Goal: Navigation & Orientation: Go to known website

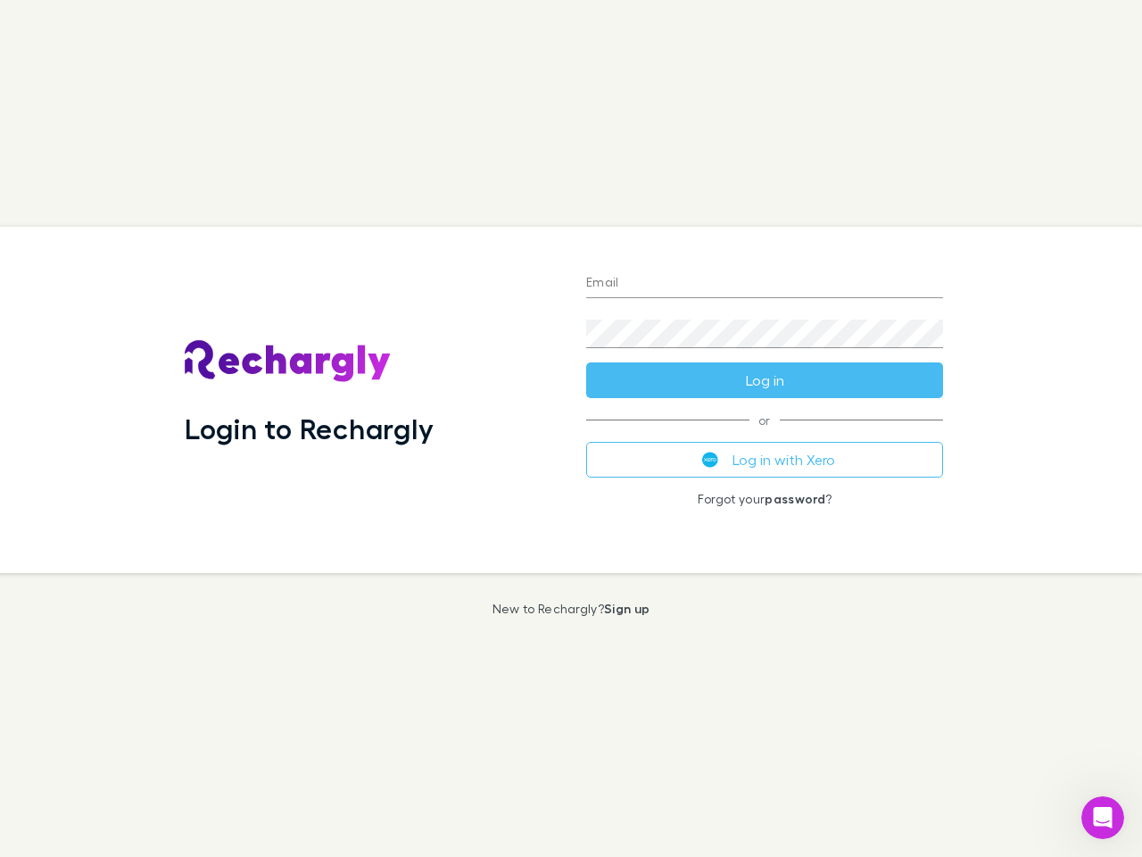
click at [571, 428] on div "Login to Rechargly" at bounding box center [371, 400] width 402 height 346
click at [765, 284] on input "Email" at bounding box center [764, 283] width 357 height 29
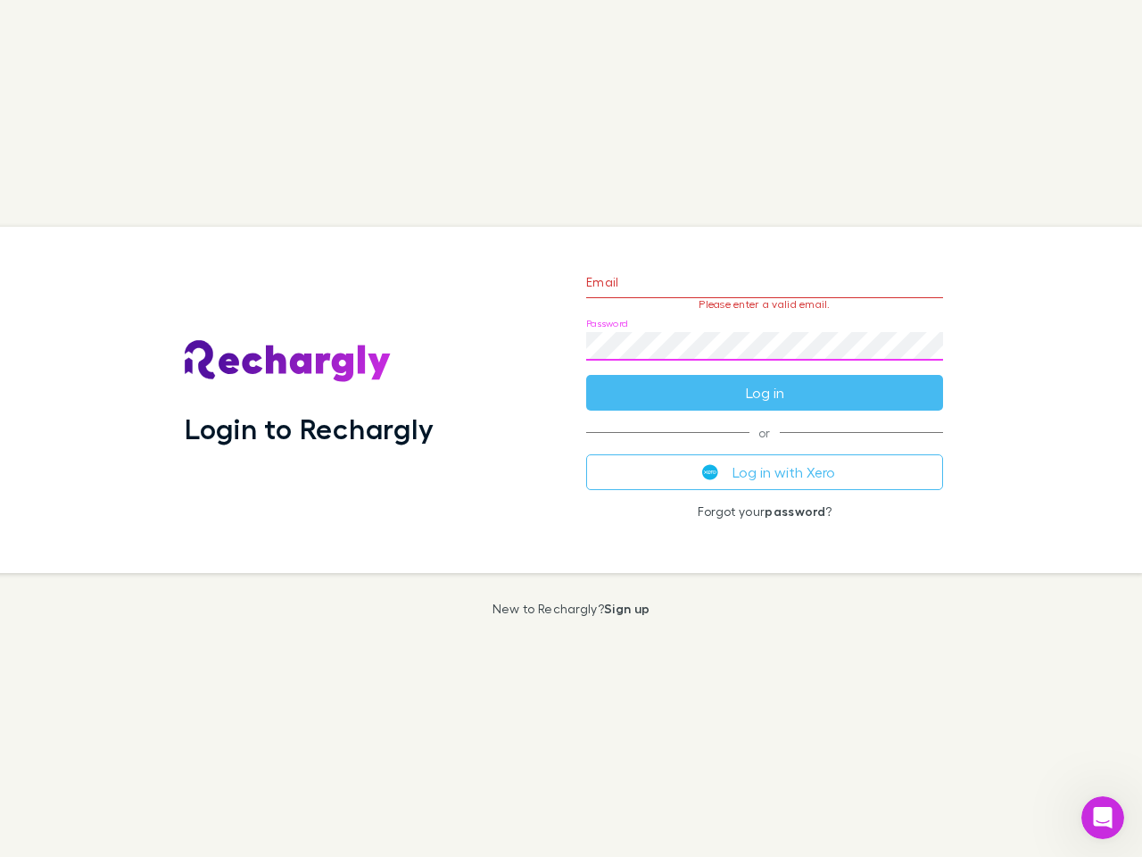
click at [765, 380] on form "Email Please enter a valid email. Password Log in" at bounding box center [764, 332] width 357 height 155
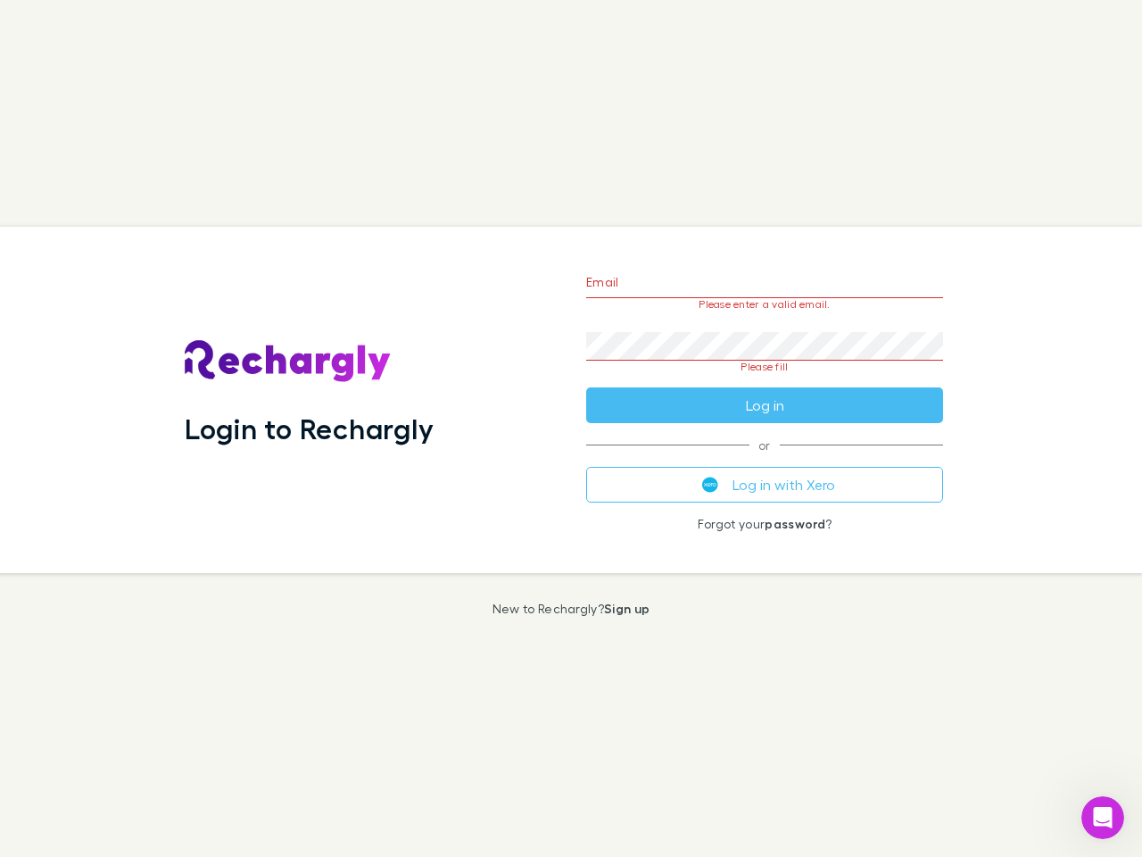
click at [765, 460] on div "Email Please enter a valid email. Password Please fill Log in or Log in with Xe…" at bounding box center [764, 400] width 385 height 346
click at [1103, 817] on icon "Open Intercom Messenger" at bounding box center [1103, 817] width 29 height 29
